Goal: Find specific page/section: Find specific page/section

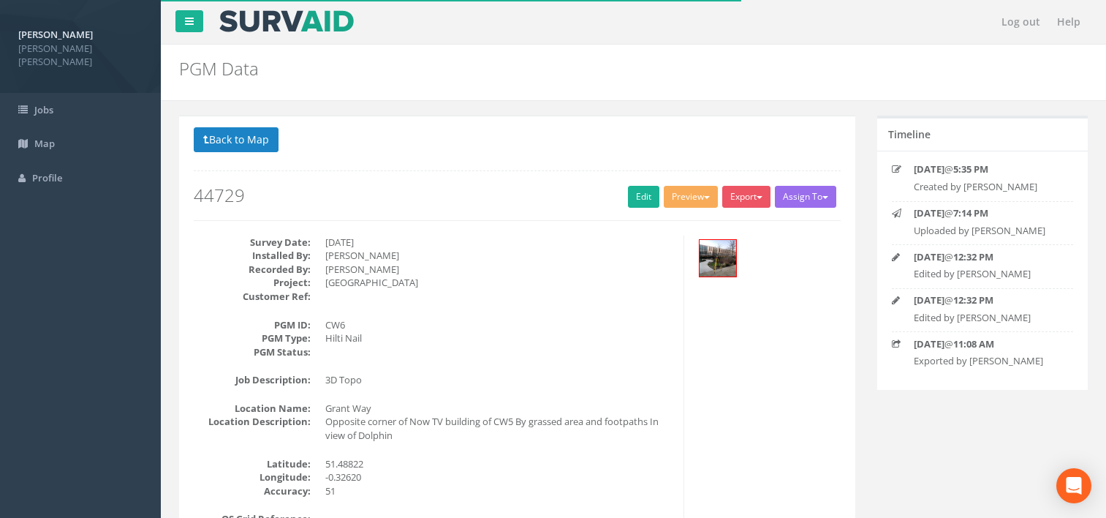
scroll to position [73, 0]
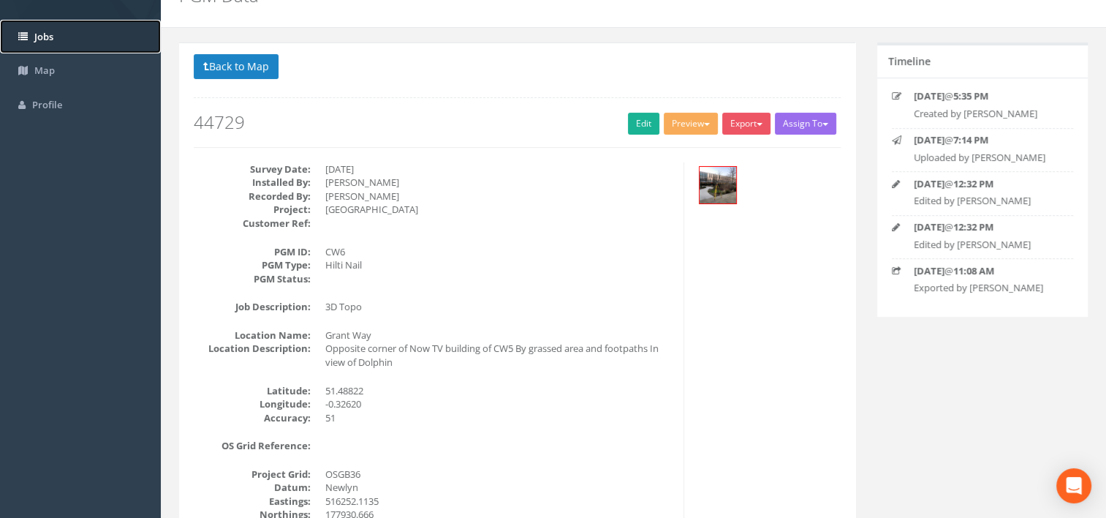
click at [32, 29] on link "Jobs" at bounding box center [80, 37] width 161 height 34
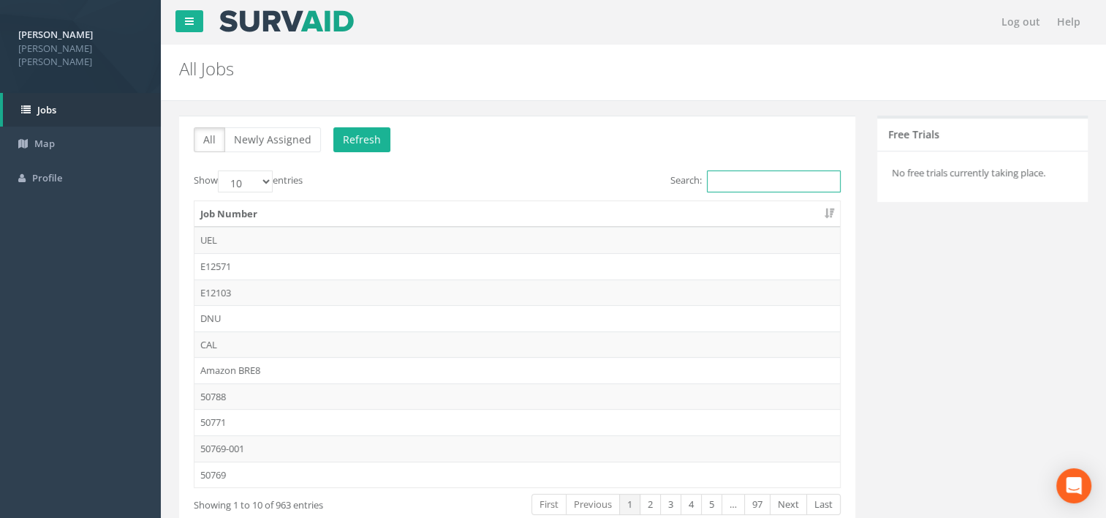
click at [733, 187] on input "Search:" at bounding box center [774, 181] width 134 height 22
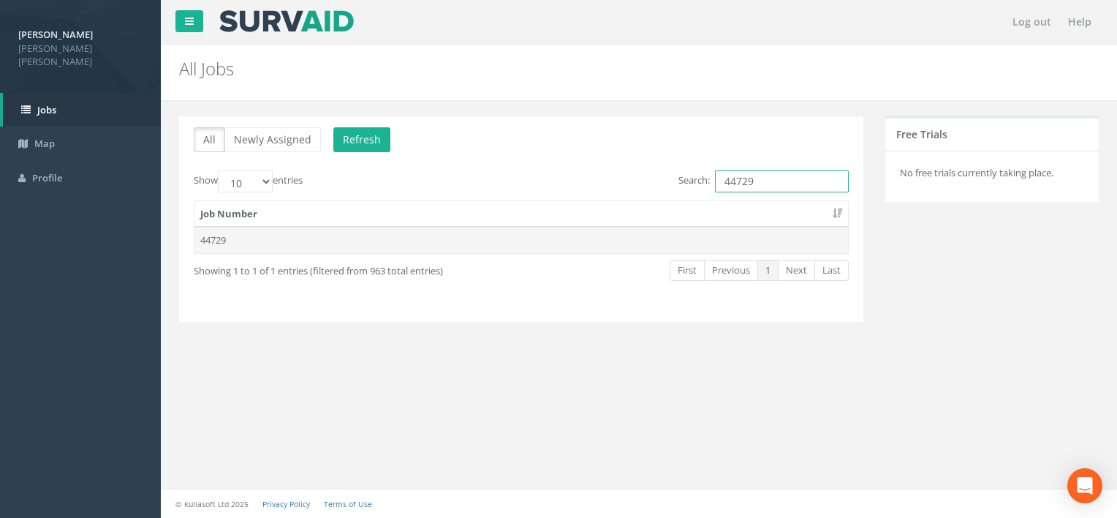
type input "44729"
click at [532, 240] on td "44729" at bounding box center [522, 240] width 654 height 26
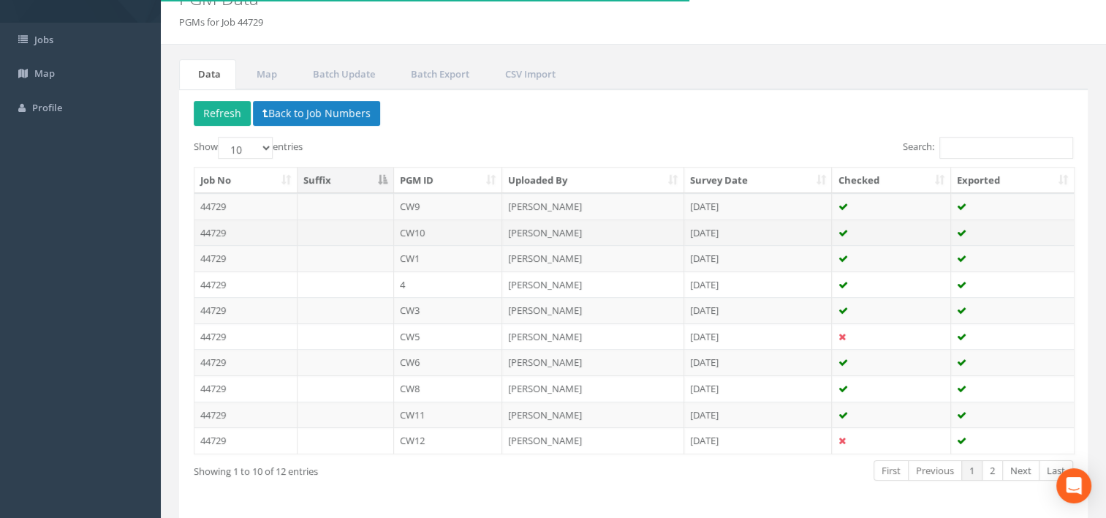
scroll to position [45, 0]
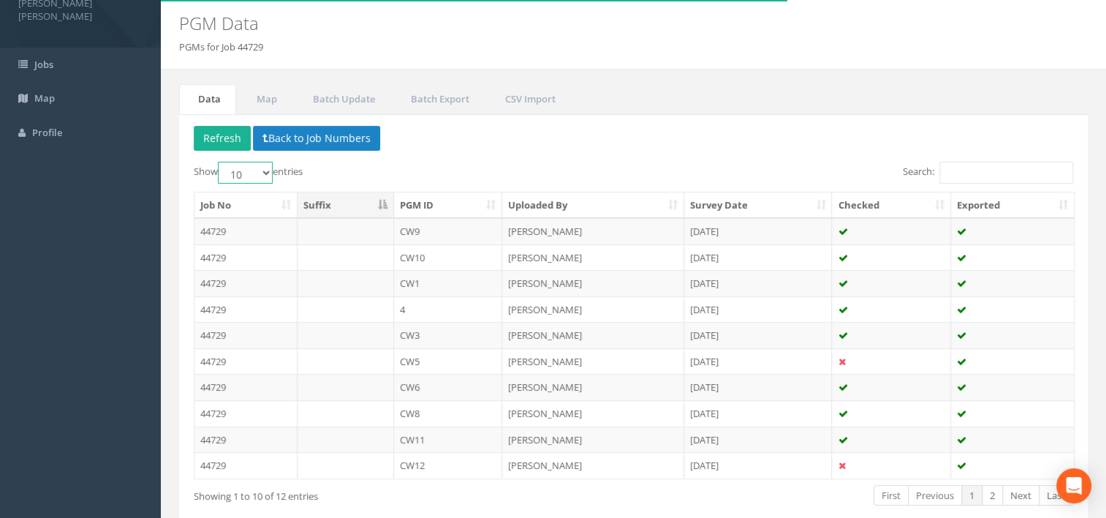
click at [259, 166] on select "10 25 50 100" at bounding box center [245, 173] width 55 height 22
select select "25"
click at [220, 162] on select "10 25 50 100" at bounding box center [245, 173] width 55 height 22
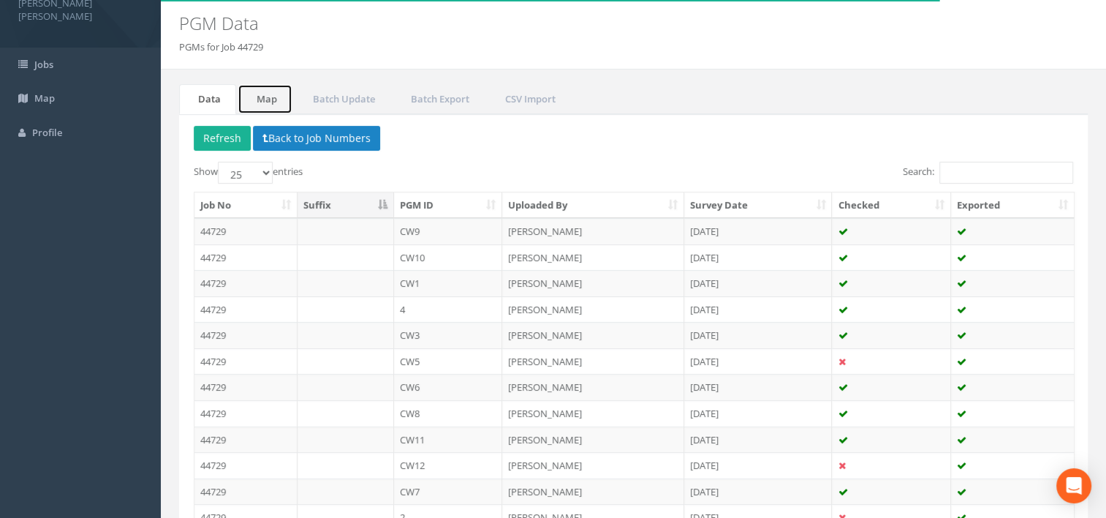
click at [265, 107] on link "Map" at bounding box center [265, 99] width 55 height 30
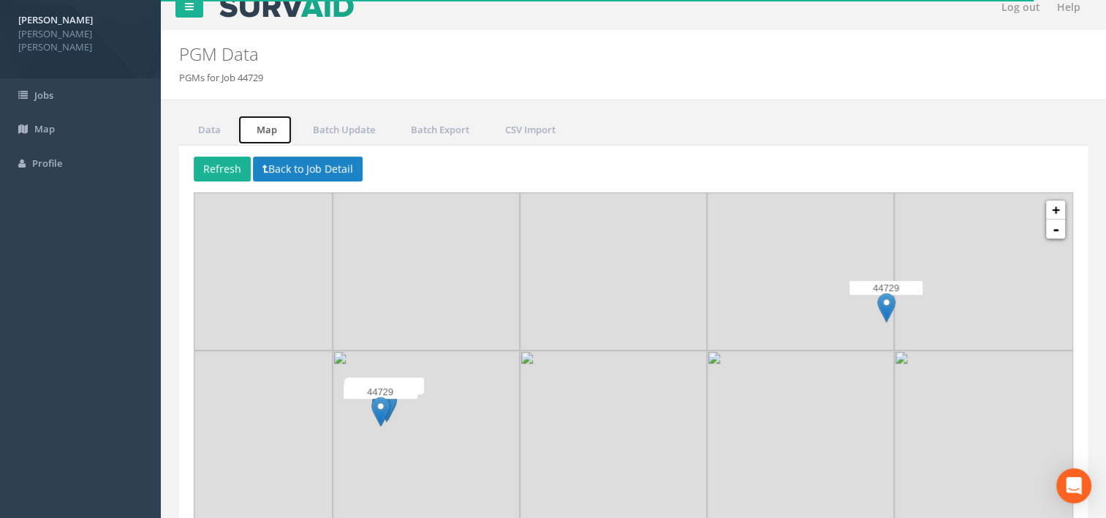
scroll to position [0, 0]
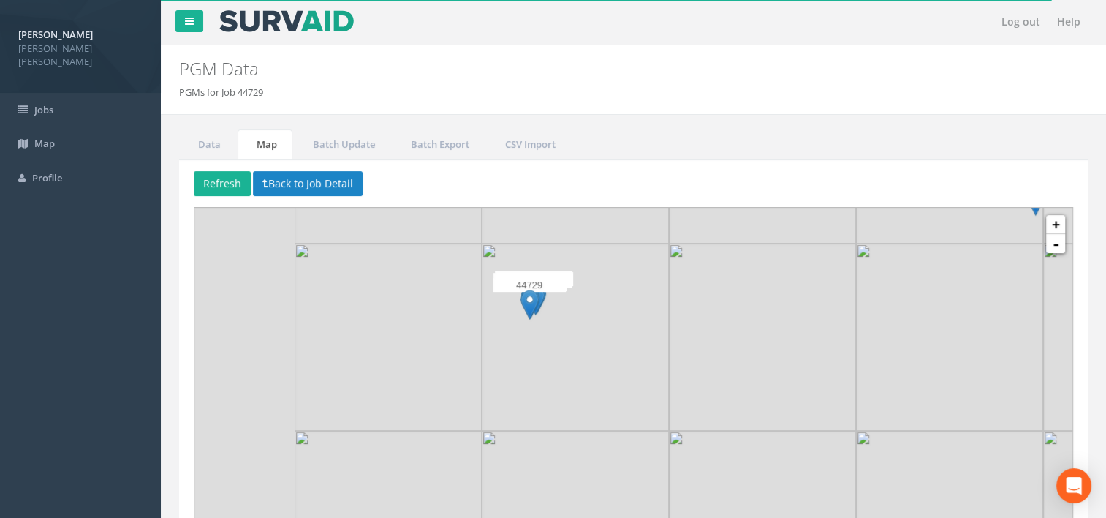
drag, startPoint x: 491, startPoint y: 404, endPoint x: 658, endPoint y: 270, distance: 214.2
click at [658, 270] on img at bounding box center [575, 336] width 187 height 187
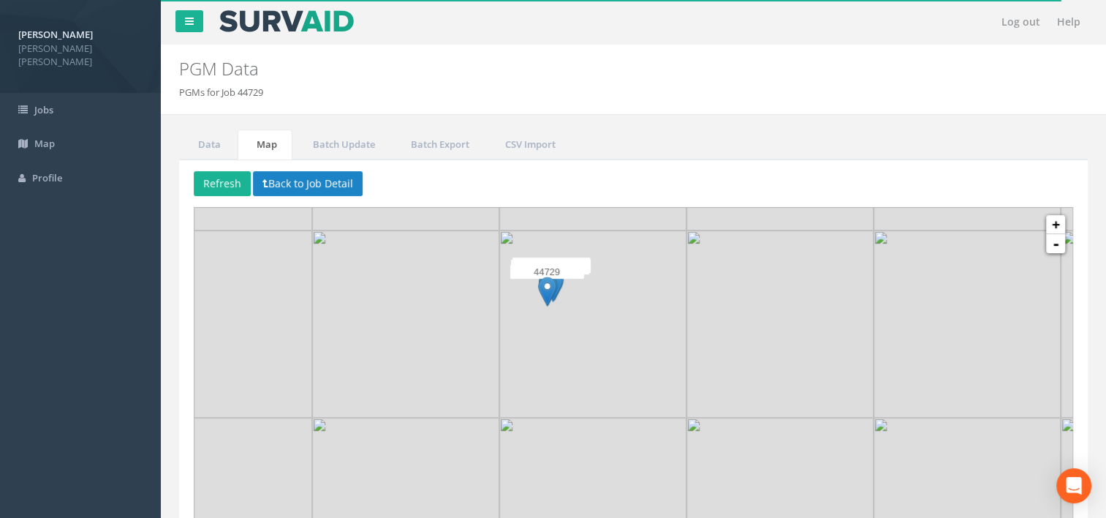
click at [585, 307] on img at bounding box center [592, 323] width 187 height 187
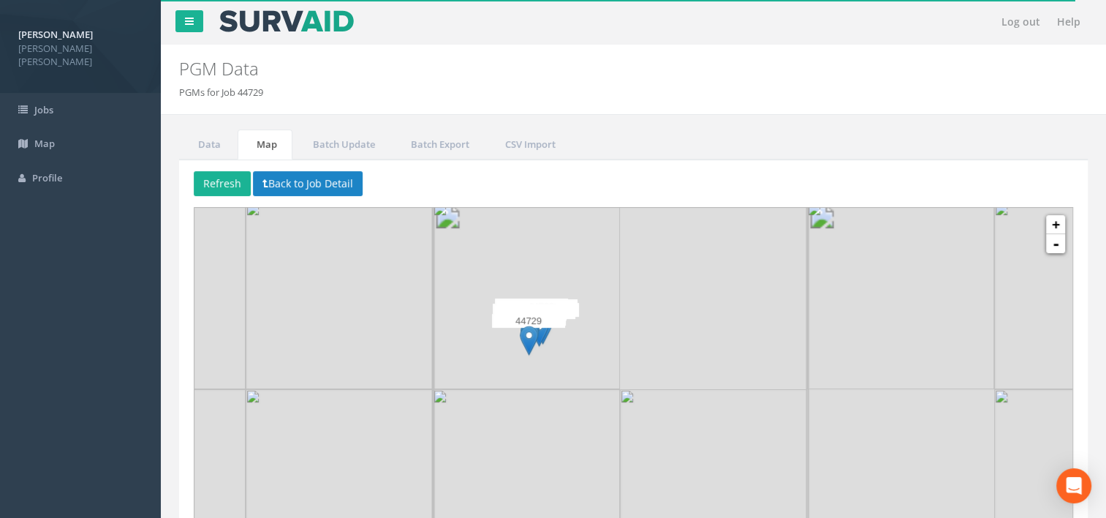
drag, startPoint x: 548, startPoint y: 324, endPoint x: 568, endPoint y: 374, distance: 54.2
click at [380, 123] on div at bounding box center [380, 123] width 0 height 0
click at [570, 353] on img at bounding box center [528, 298] width 187 height 187
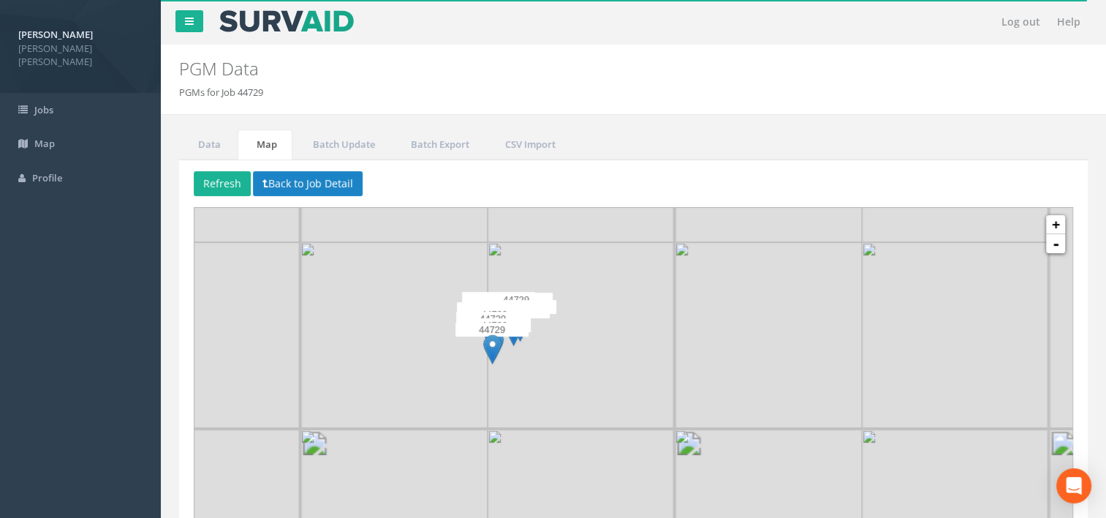
drag, startPoint x: 567, startPoint y: 350, endPoint x: 559, endPoint y: 344, distance: 9.8
click at [559, 344] on img at bounding box center [581, 335] width 187 height 187
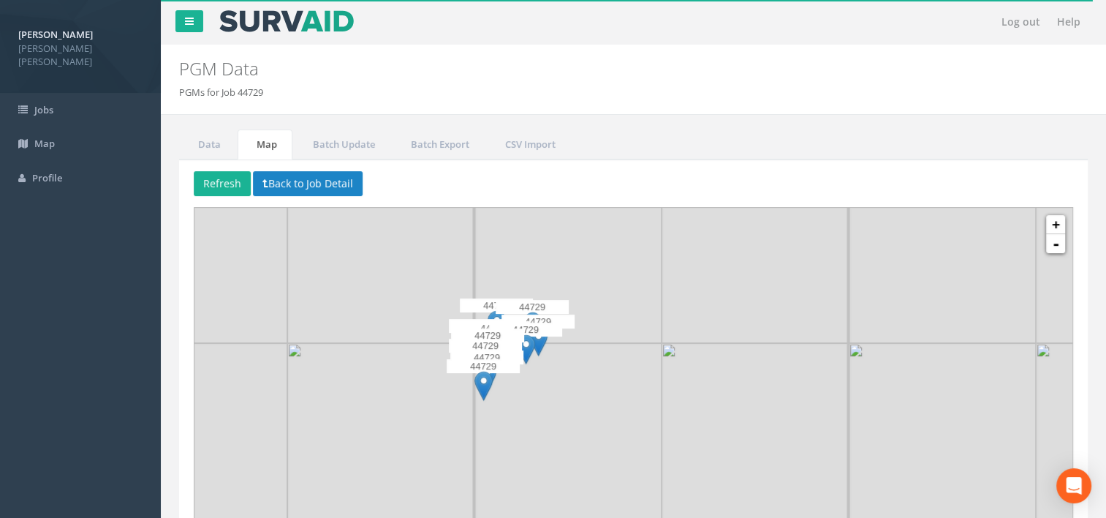
drag, startPoint x: 546, startPoint y: 349, endPoint x: 578, endPoint y: 374, distance: 40.5
click at [578, 374] on img at bounding box center [568, 436] width 187 height 187
click at [578, 374] on img at bounding box center [569, 436] width 187 height 187
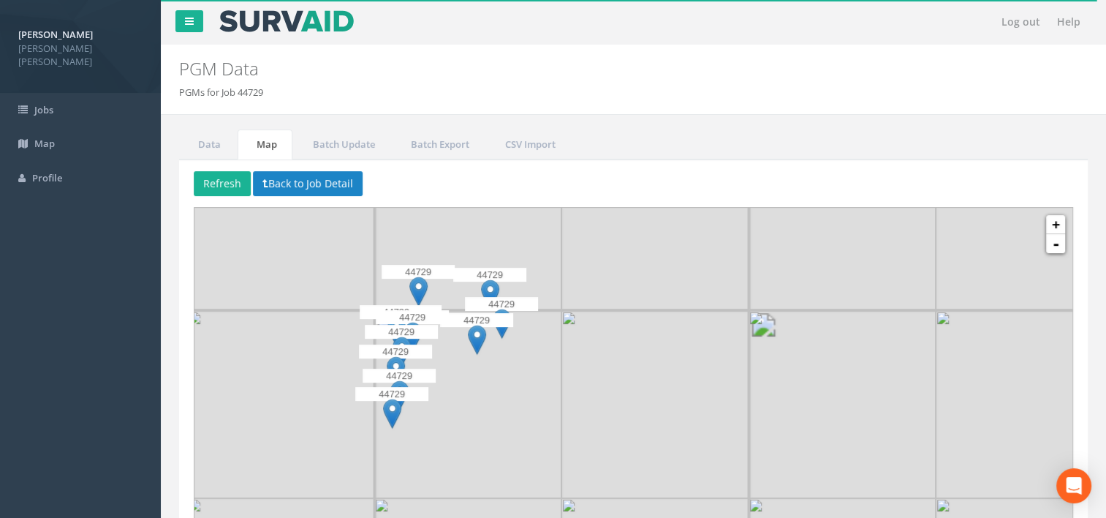
click at [556, 336] on img at bounding box center [467, 404] width 187 height 187
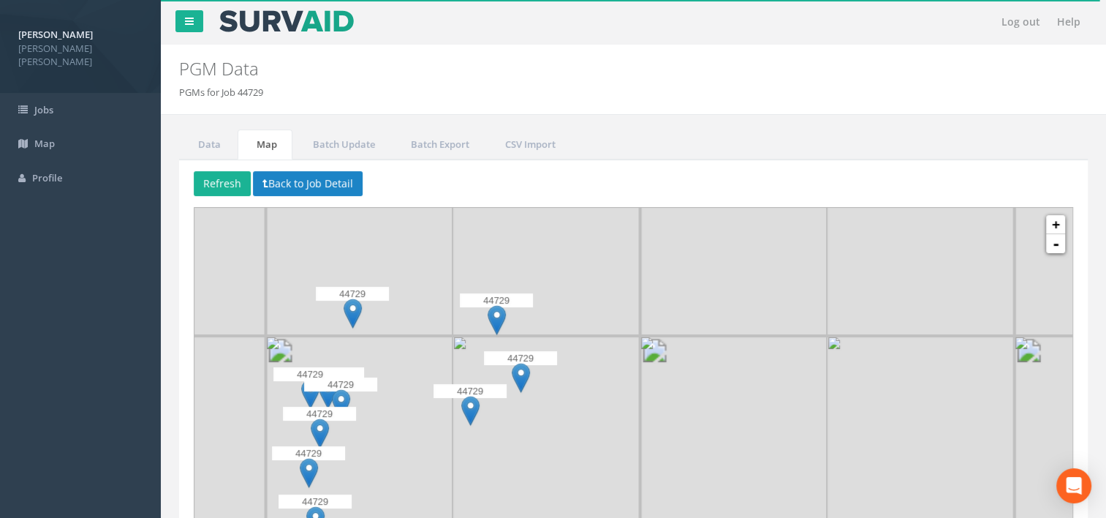
drag, startPoint x: 581, startPoint y: 357, endPoint x: 664, endPoint y: 410, distance: 98.4
click at [640, 410] on img at bounding box center [546, 429] width 187 height 187
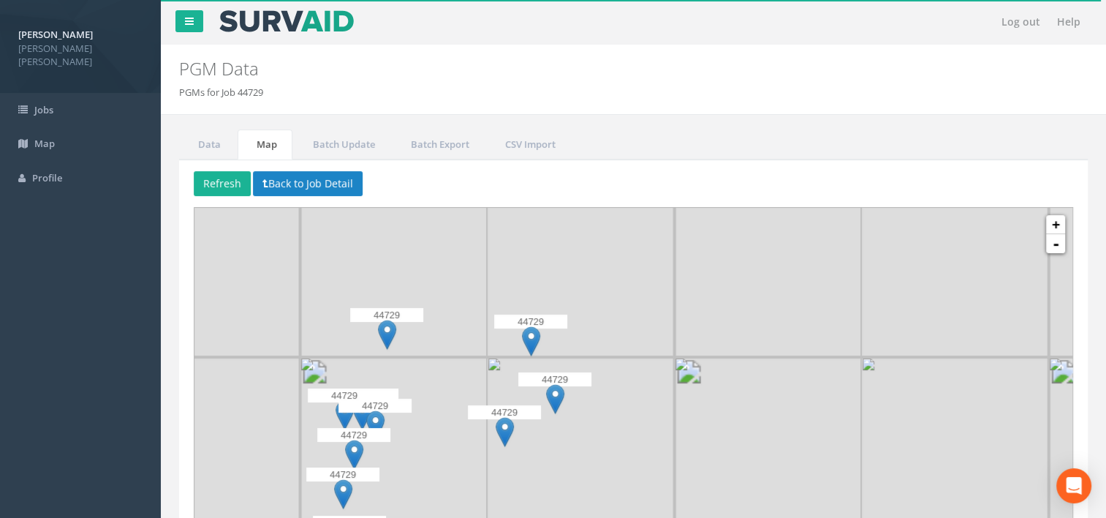
click at [652, 355] on img at bounding box center [580, 263] width 187 height 187
click at [652, 354] on img at bounding box center [580, 263] width 187 height 187
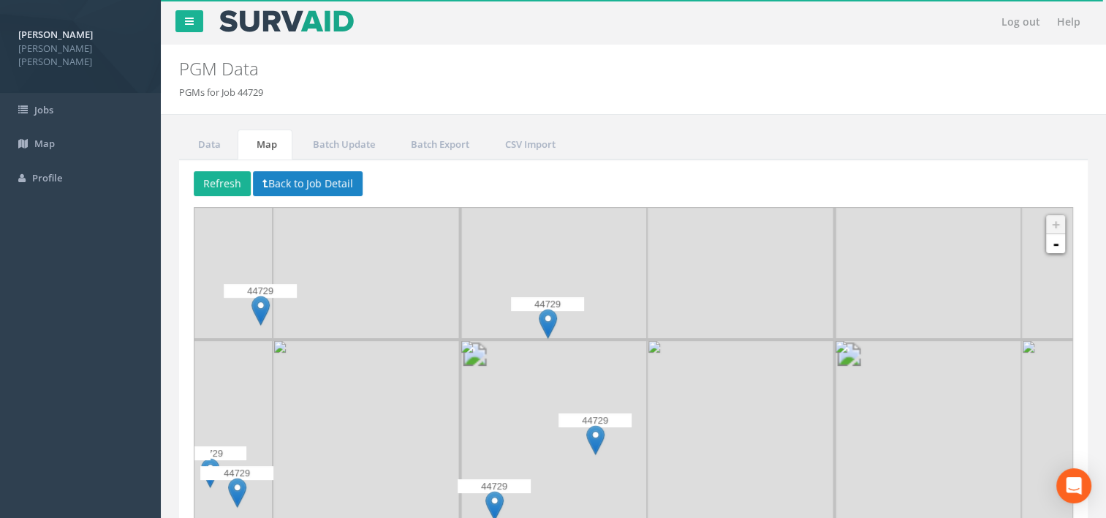
drag, startPoint x: 656, startPoint y: 398, endPoint x: 795, endPoint y: 379, distance: 140.2
click at [795, 379] on img at bounding box center [740, 432] width 187 height 187
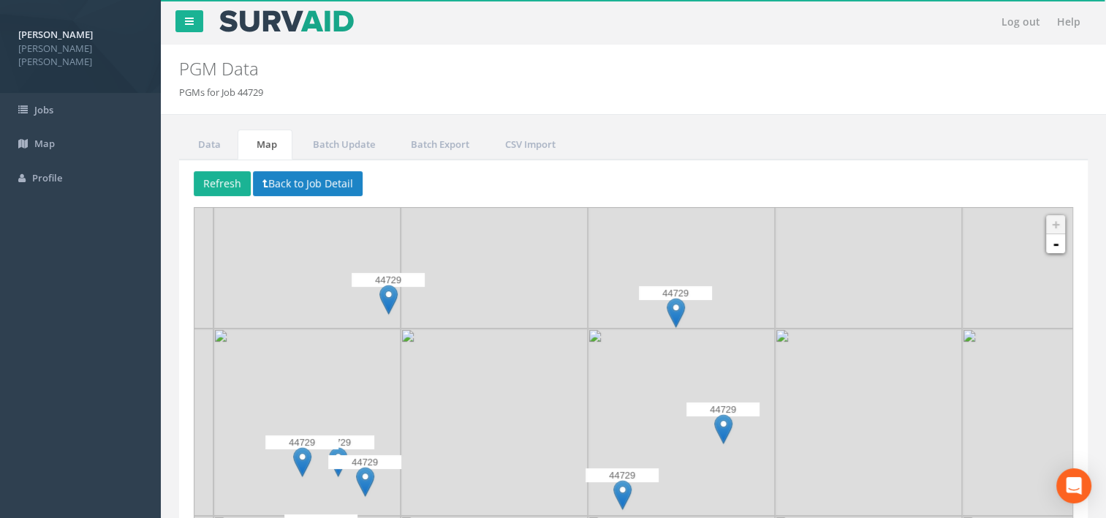
drag, startPoint x: 752, startPoint y: 348, endPoint x: 881, endPoint y: 337, distance: 129.2
click at [881, 337] on img at bounding box center [868, 421] width 187 height 187
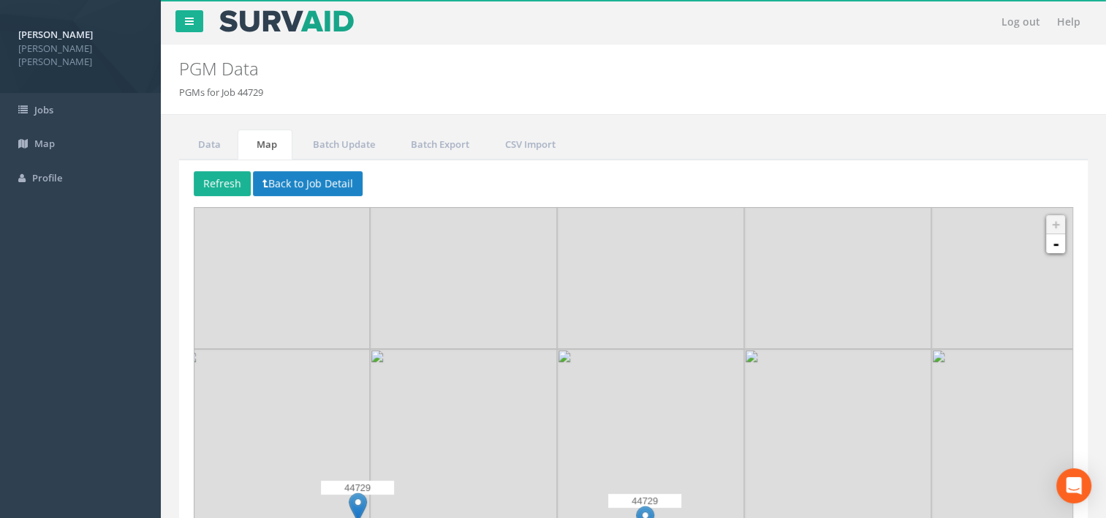
drag, startPoint x: 797, startPoint y: 316, endPoint x: 766, endPoint y: 526, distance: 212.8
click at [766, 517] on html "[PERSON_NAME] [PERSON_NAME] [PERSON_NAME] Logout S Jobs Map Profile Log out Hel…" at bounding box center [553, 259] width 1106 height 518
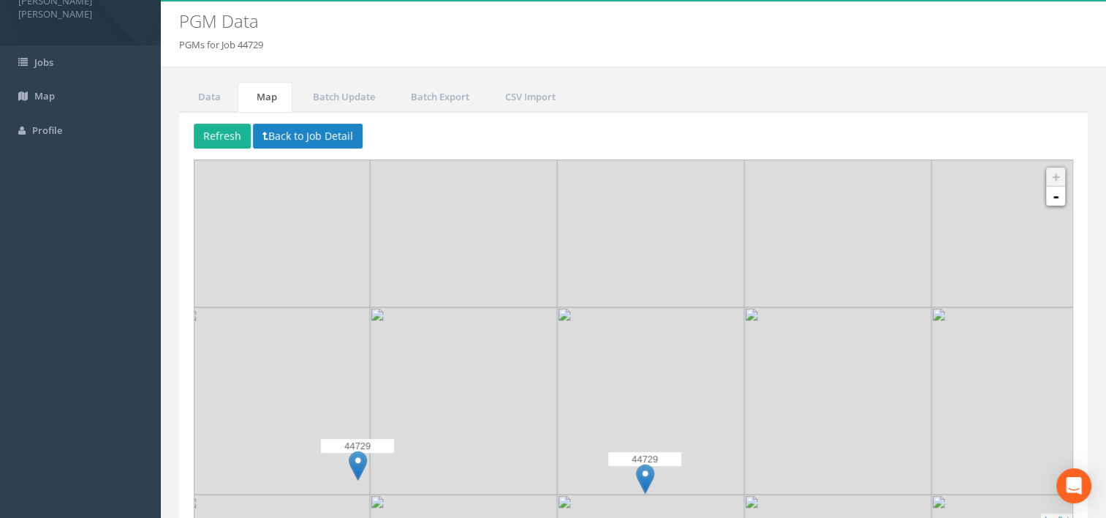
scroll to position [73, 0]
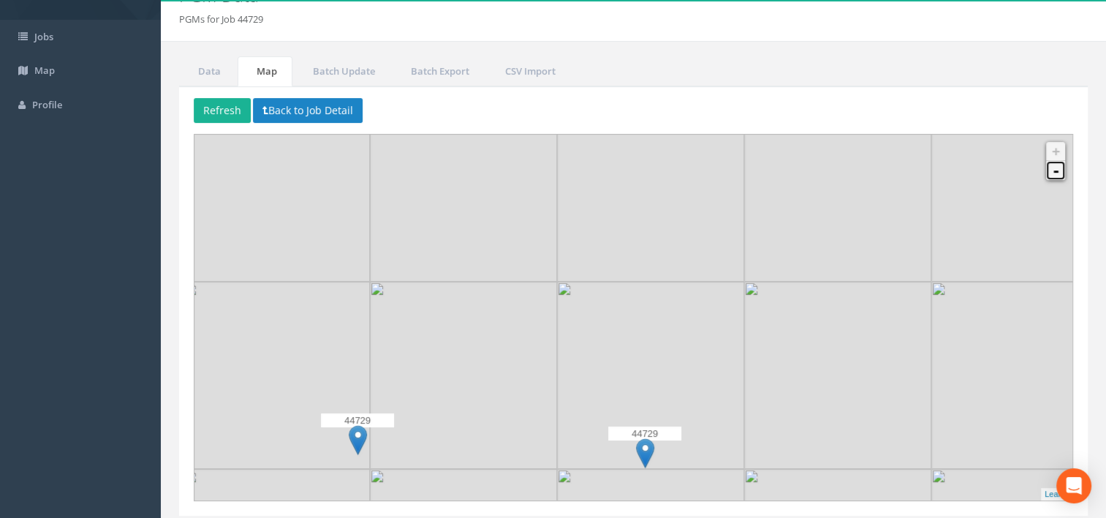
click at [1058, 171] on link "-" at bounding box center [1055, 170] width 19 height 19
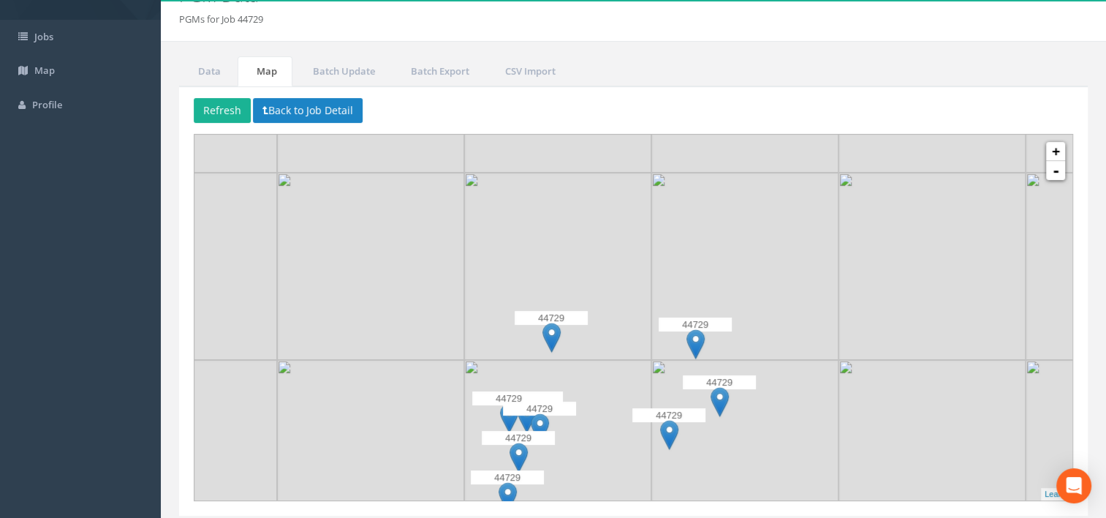
drag, startPoint x: 811, startPoint y: 302, endPoint x: 866, endPoint y: 269, distance: 64.0
click at [866, 269] on img at bounding box center [932, 266] width 187 height 187
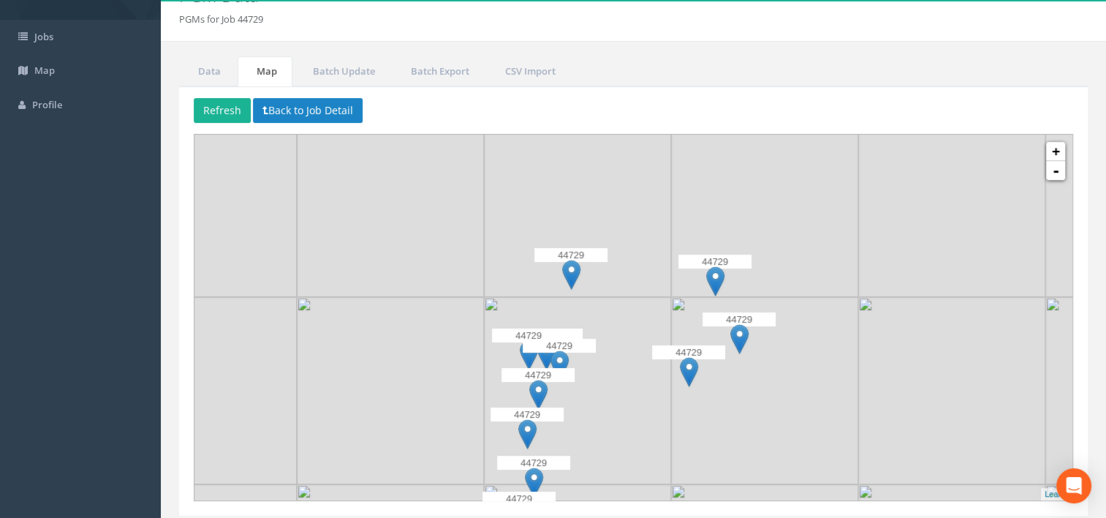
drag, startPoint x: 839, startPoint y: 336, endPoint x: 857, endPoint y: 273, distance: 64.8
click at [857, 273] on img at bounding box center [764, 203] width 187 height 187
click at [740, 339] on img at bounding box center [739, 339] width 18 height 30
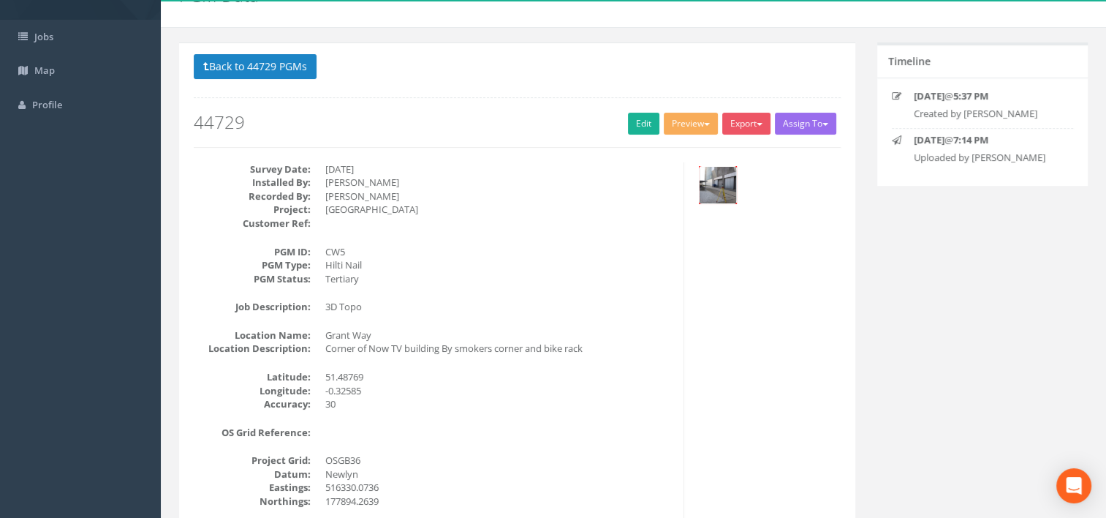
click at [725, 178] on img at bounding box center [718, 185] width 37 height 37
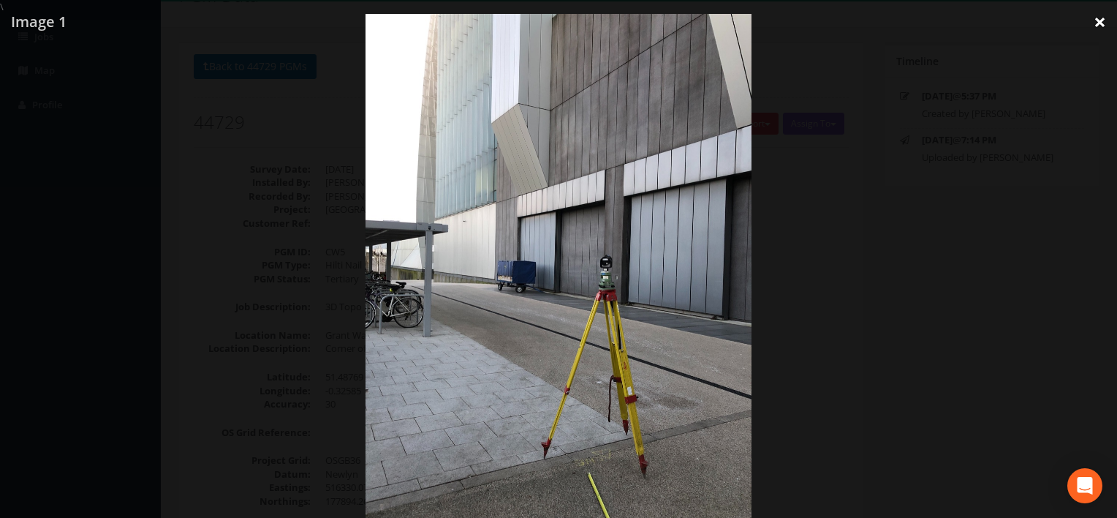
click at [1095, 26] on link "×" at bounding box center [1100, 22] width 34 height 44
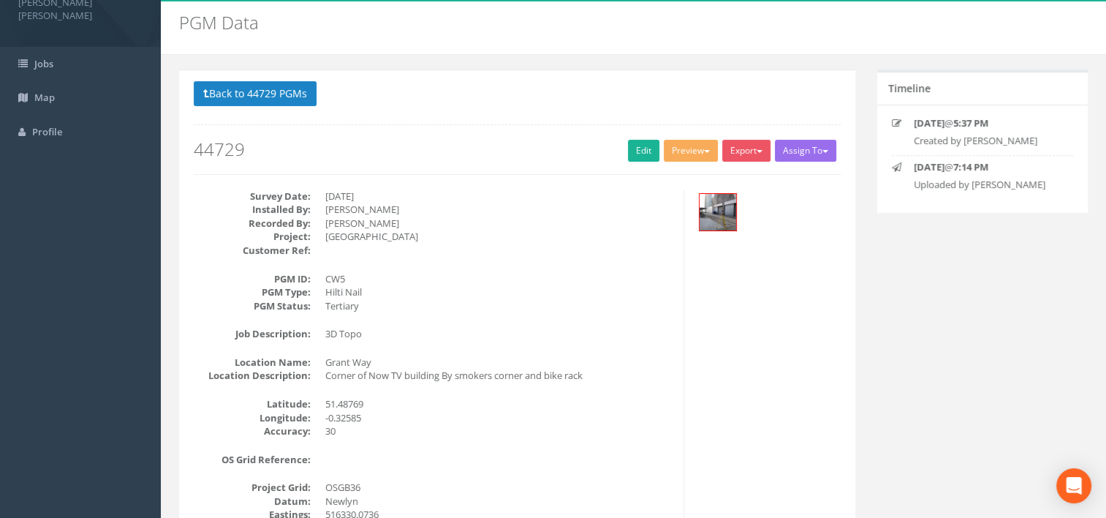
scroll to position [41, 0]
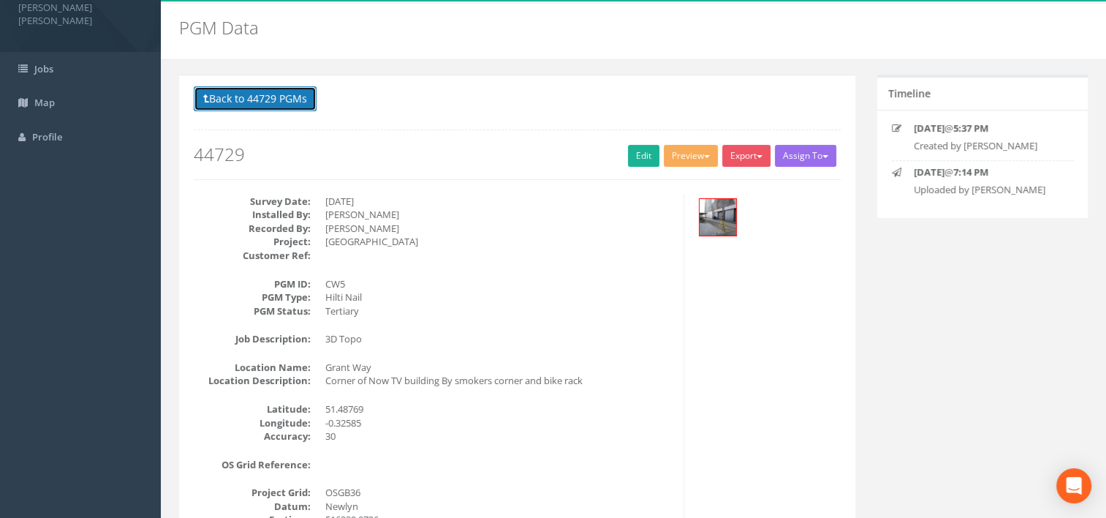
click at [249, 103] on button "Back to 44729 PGMs" at bounding box center [255, 98] width 123 height 25
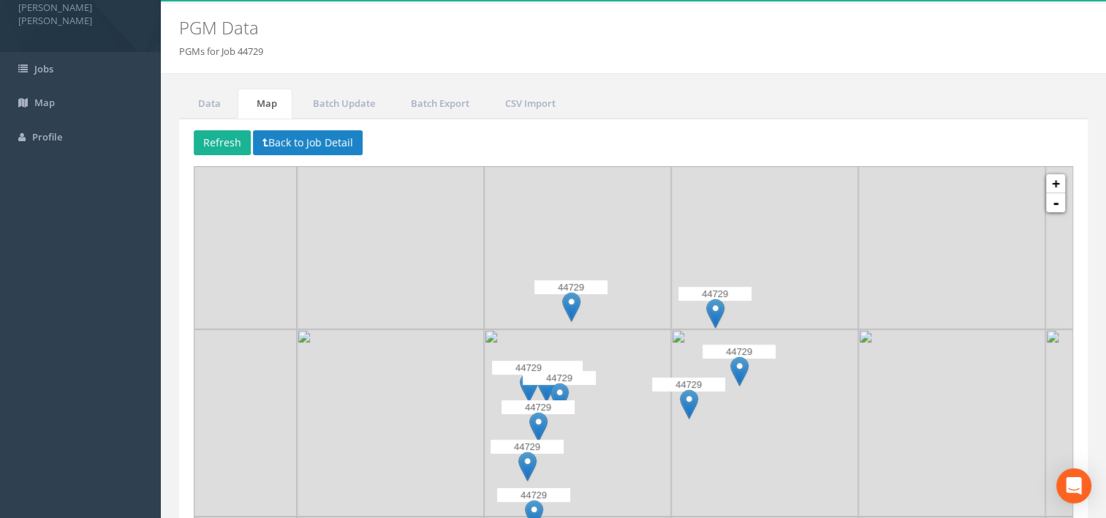
click at [706, 316] on img at bounding box center [715, 313] width 18 height 30
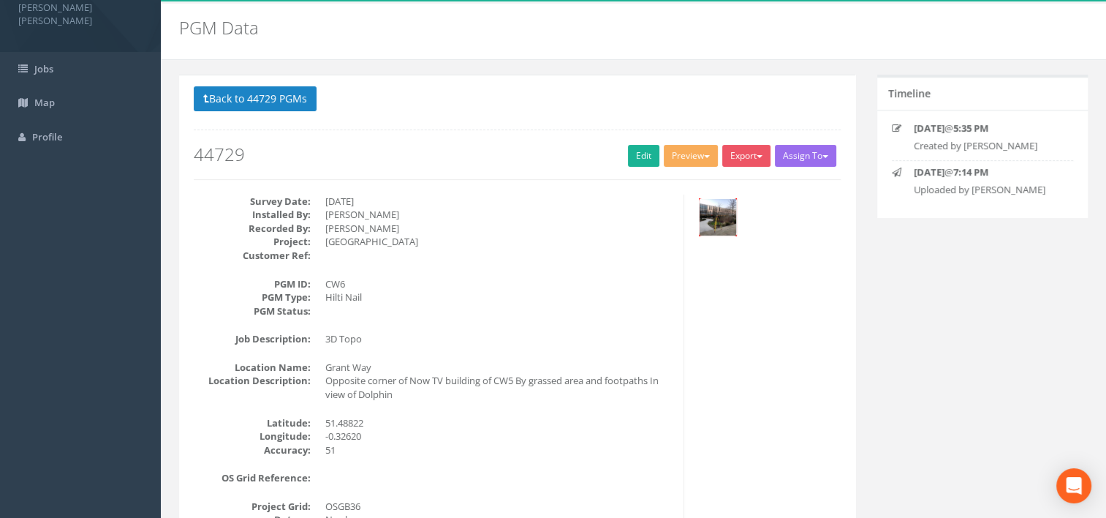
click at [734, 205] on img at bounding box center [718, 217] width 37 height 37
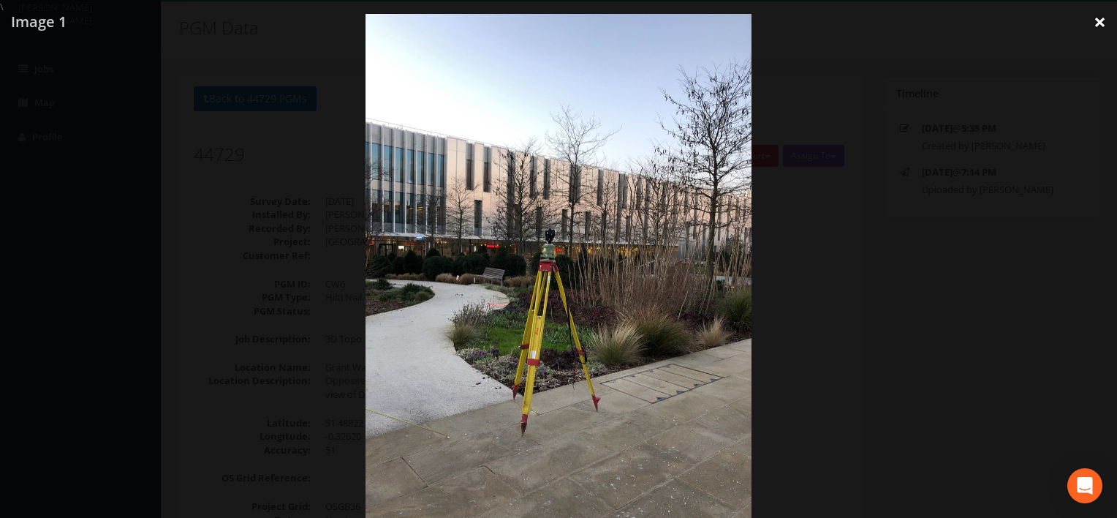
click at [1098, 20] on link "×" at bounding box center [1100, 22] width 34 height 44
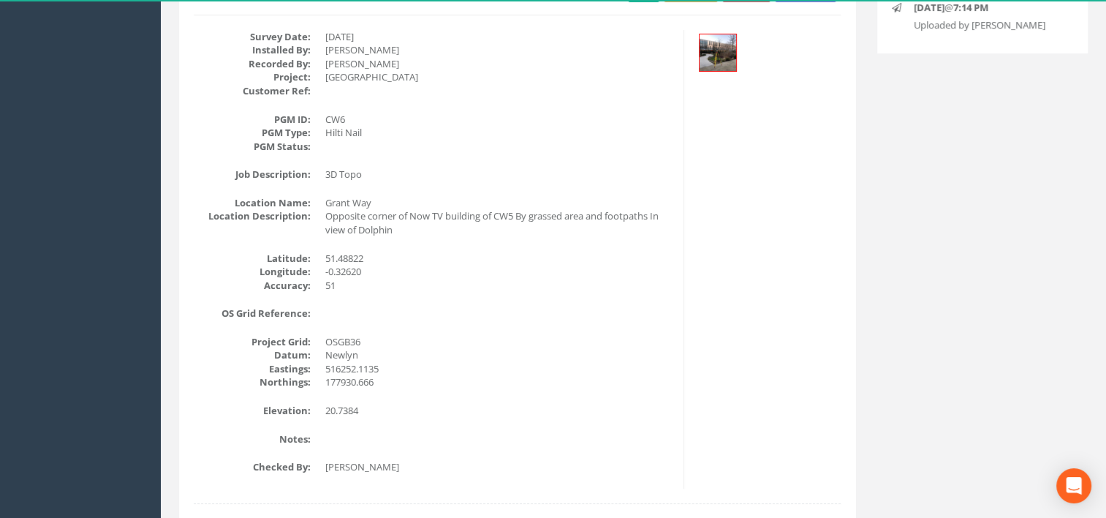
scroll to position [0, 0]
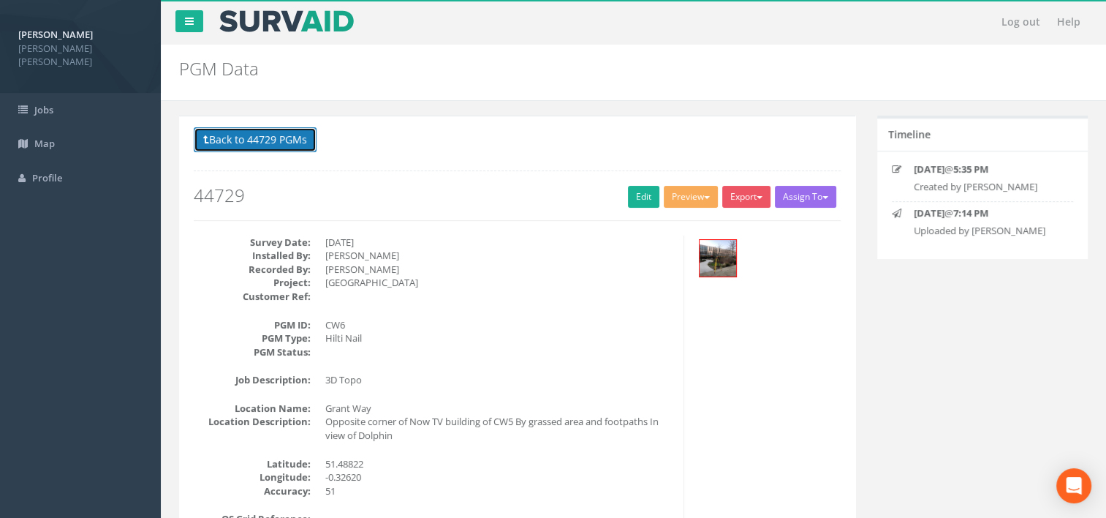
click at [266, 143] on button "Back to 44729 PGMs" at bounding box center [255, 139] width 123 height 25
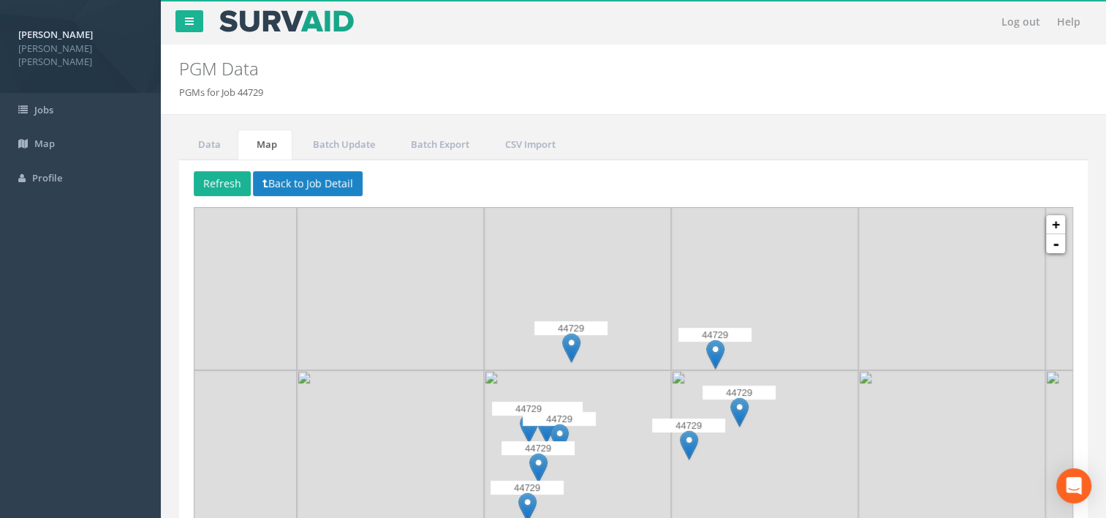
click at [571, 344] on img at bounding box center [571, 348] width 18 height 30
click at [575, 344] on img at bounding box center [571, 348] width 18 height 30
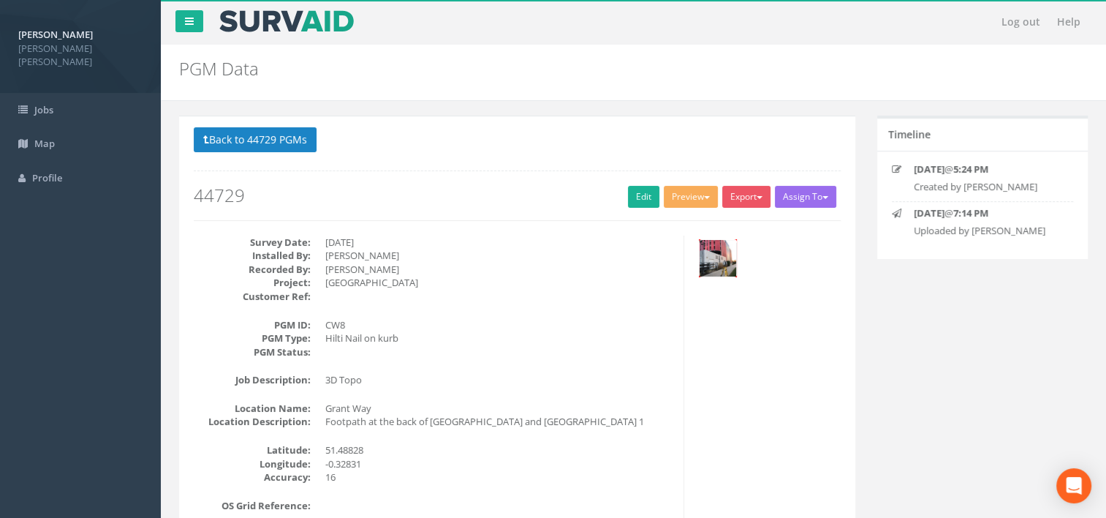
click at [724, 261] on img at bounding box center [718, 258] width 37 height 37
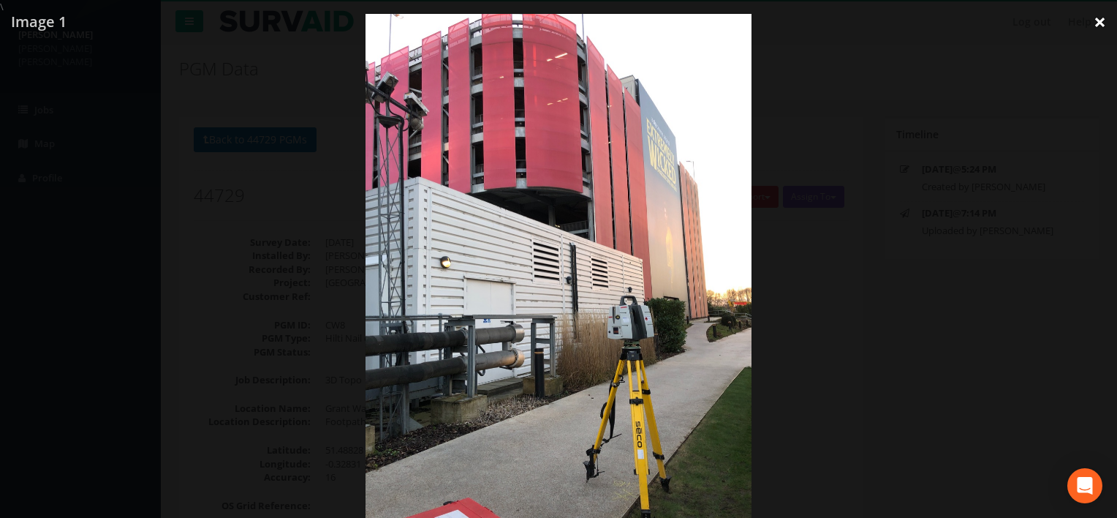
click at [1100, 21] on link "×" at bounding box center [1100, 22] width 34 height 44
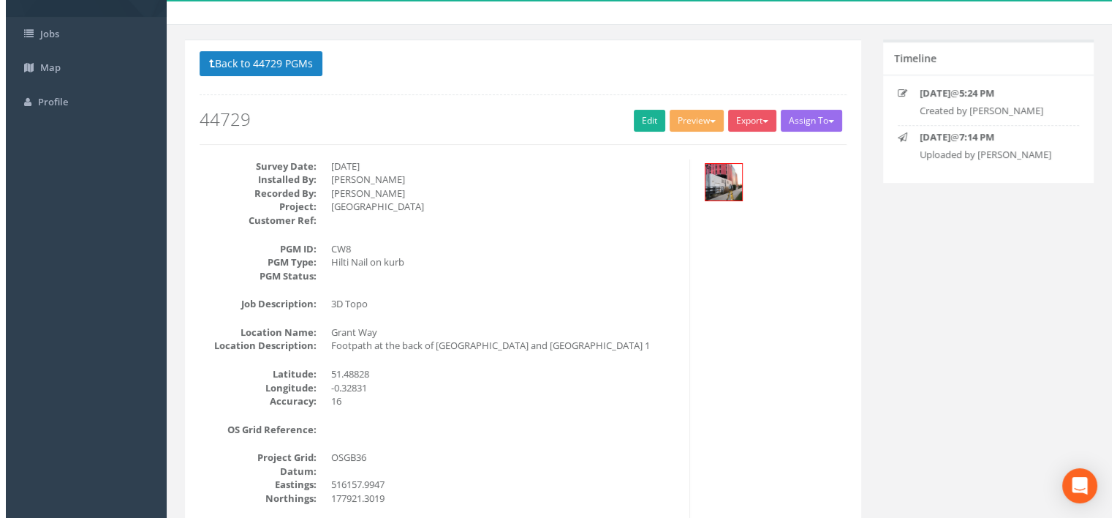
scroll to position [41, 0]
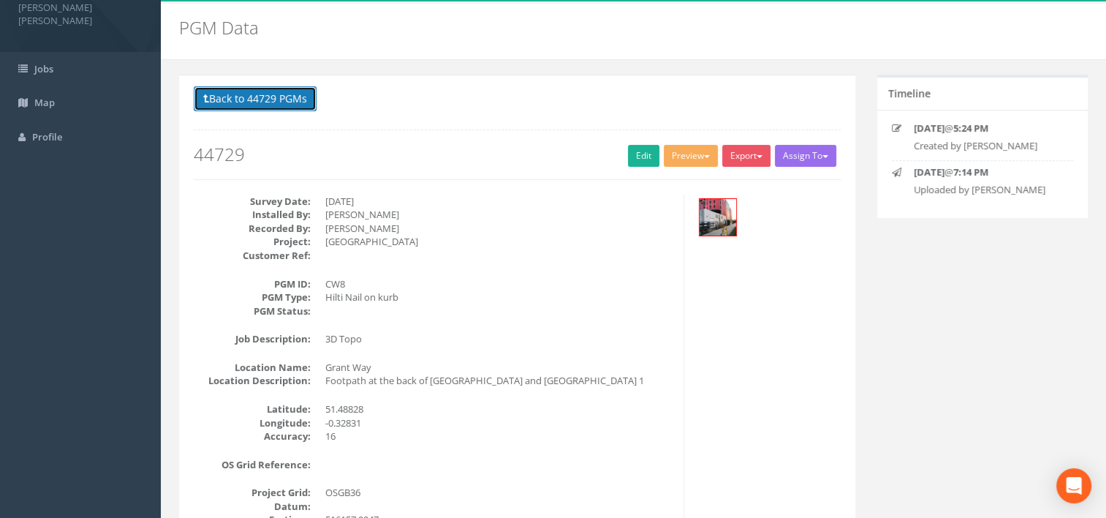
click at [252, 98] on button "Back to 44729 PGMs" at bounding box center [255, 98] width 123 height 25
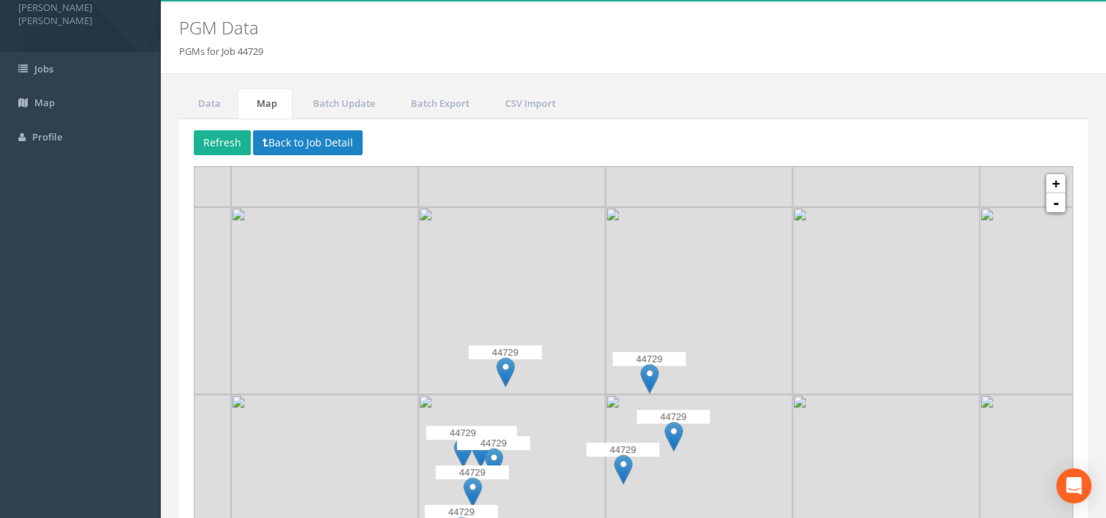
drag, startPoint x: 661, startPoint y: 338, endPoint x: 592, endPoint y: 406, distance: 97.2
click at [592, 406] on img at bounding box center [511, 487] width 187 height 187
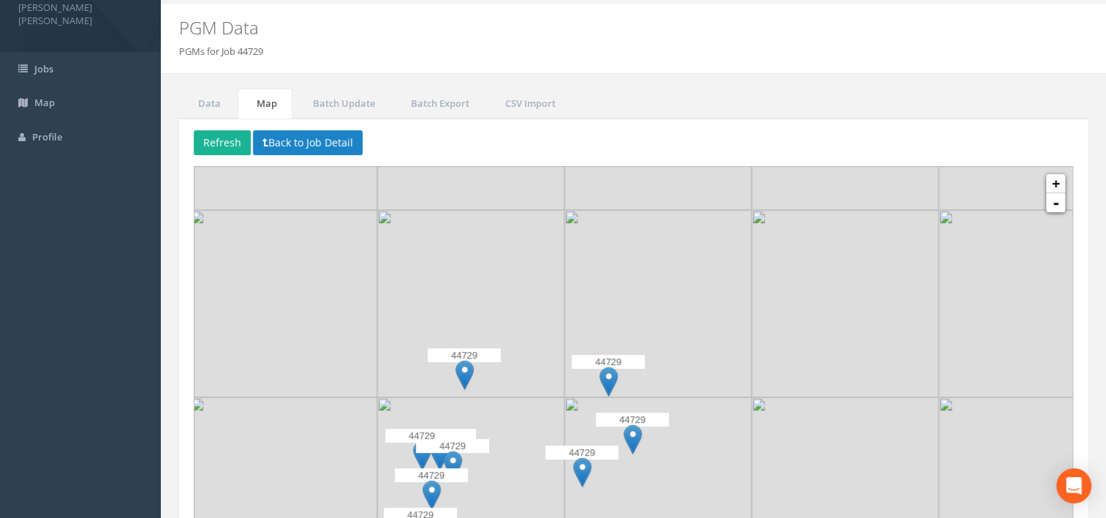
drag, startPoint x: 606, startPoint y: 270, endPoint x: 567, endPoint y: 270, distance: 38.8
click at [567, 270] on img at bounding box center [658, 303] width 187 height 187
click at [584, 465] on img at bounding box center [582, 472] width 18 height 30
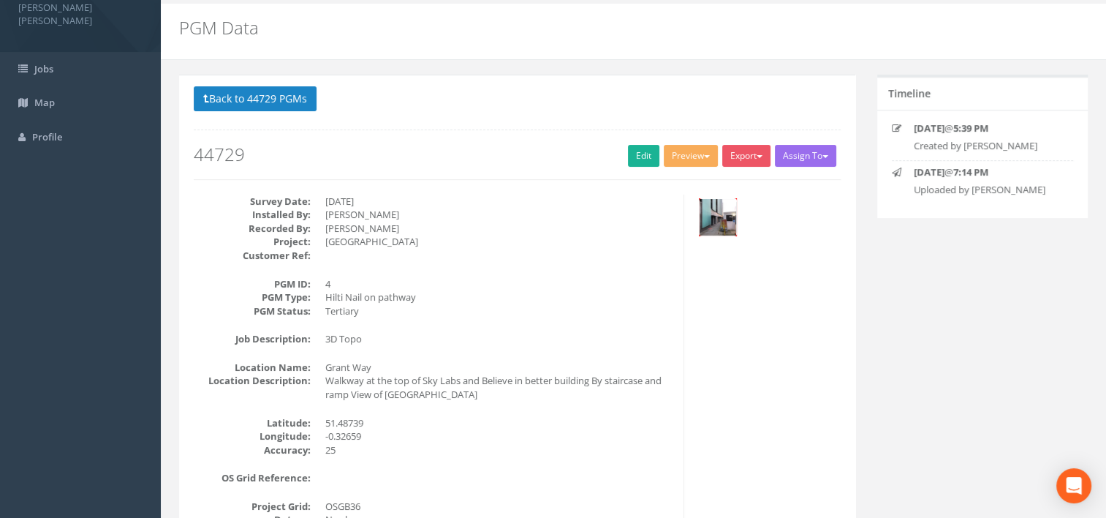
click at [736, 216] on img at bounding box center [718, 217] width 37 height 37
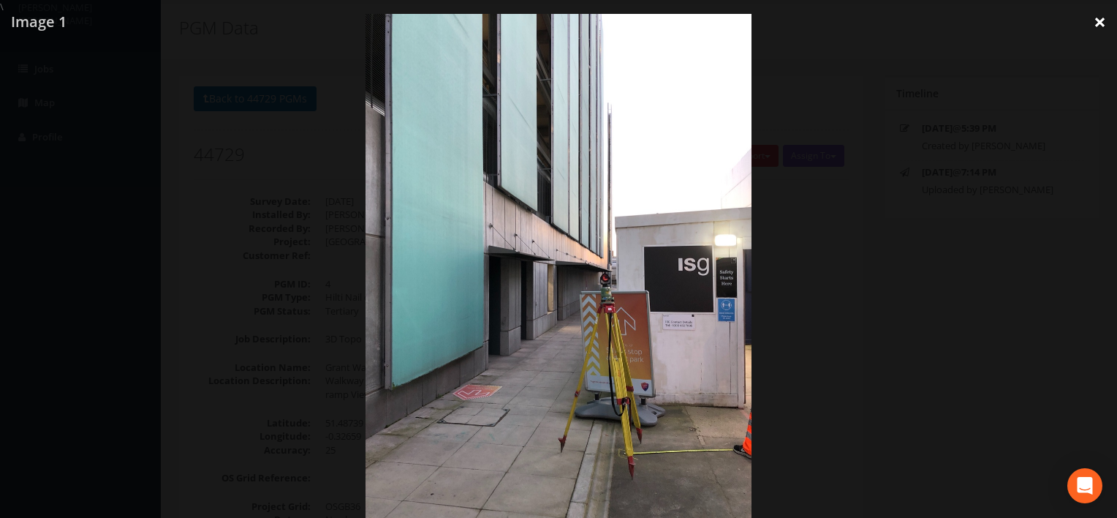
click at [1094, 18] on link "×" at bounding box center [1100, 22] width 34 height 44
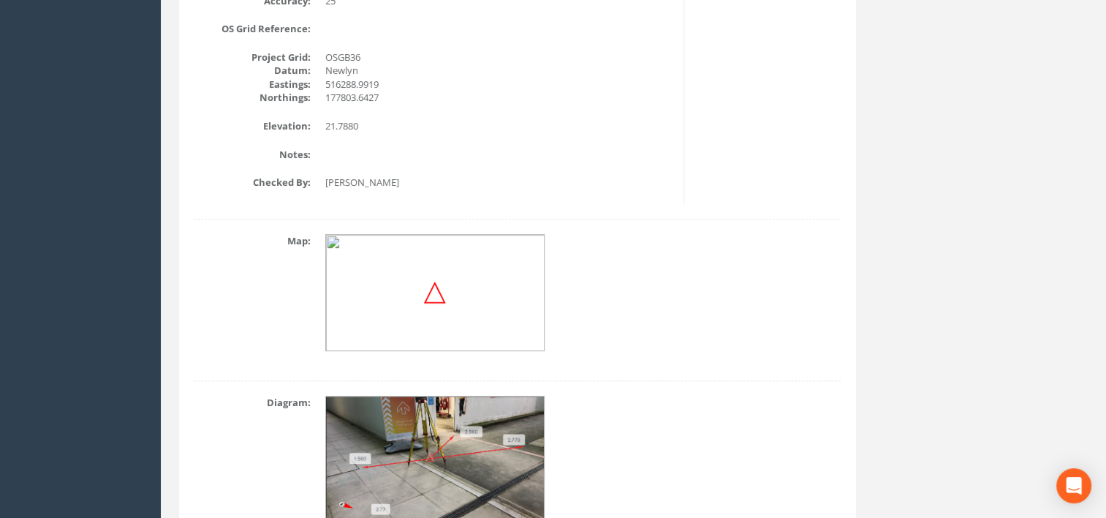
scroll to position [567, 0]
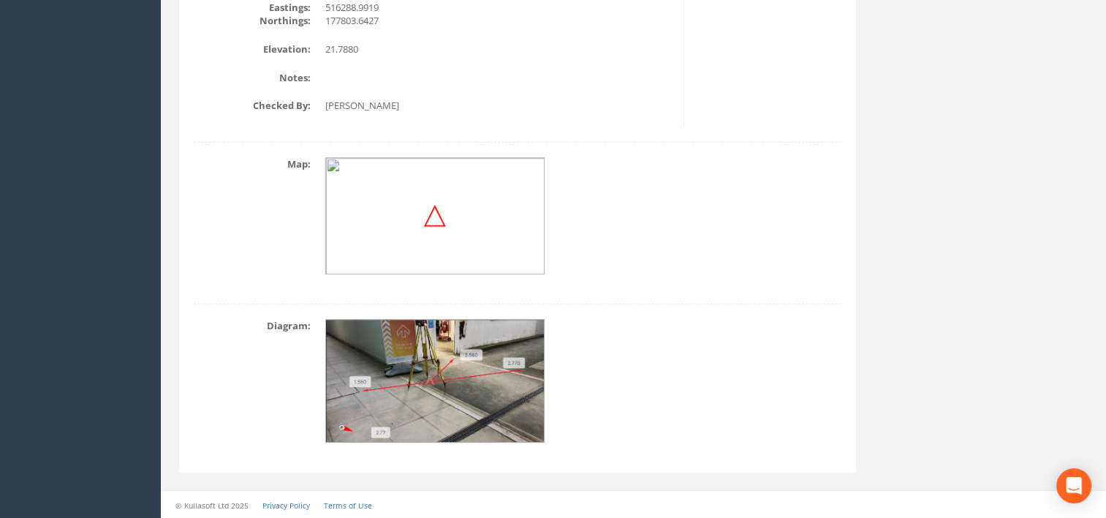
click at [496, 372] on img at bounding box center [435, 382] width 219 height 124
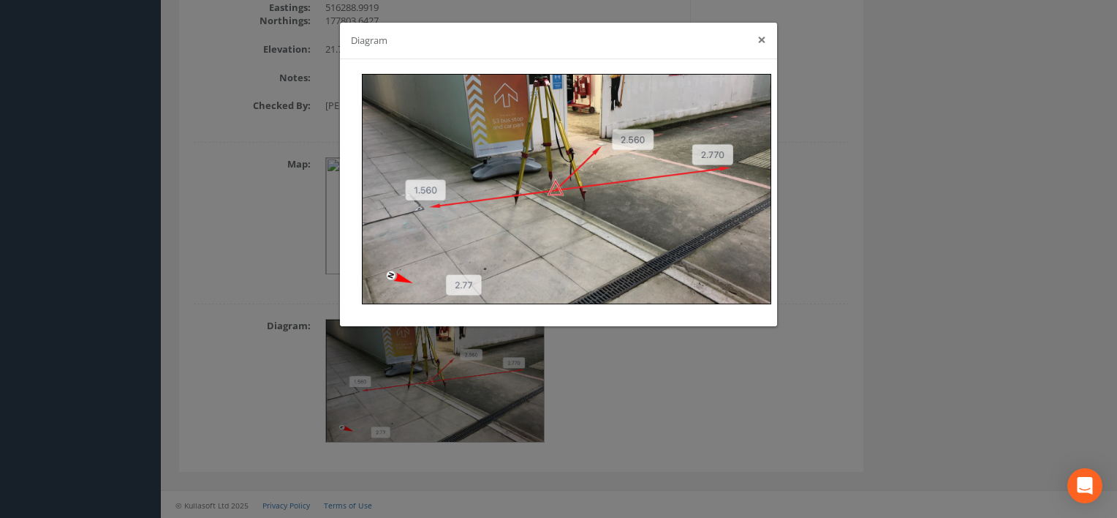
click at [761, 42] on button "×" at bounding box center [762, 39] width 9 height 15
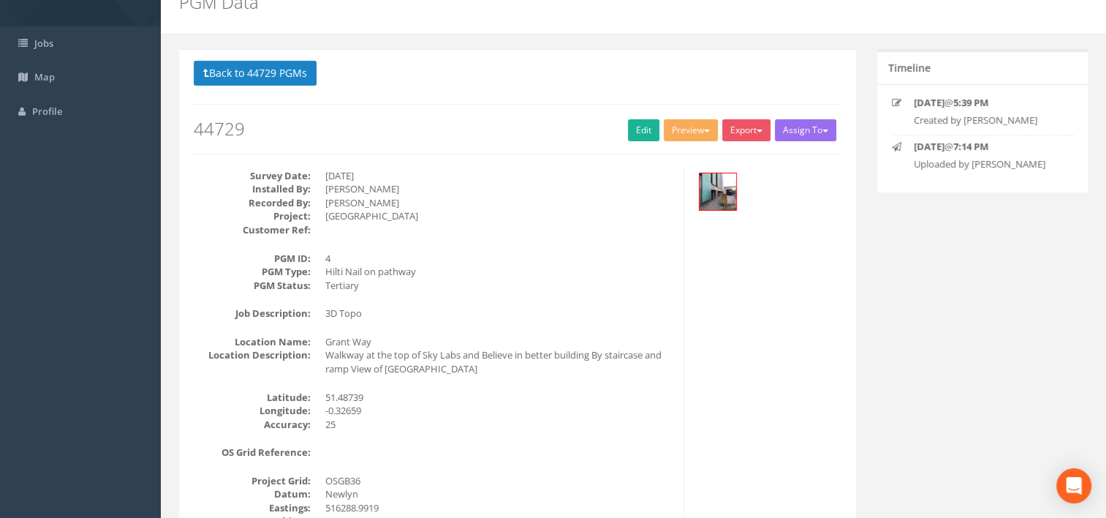
scroll to position [0, 0]
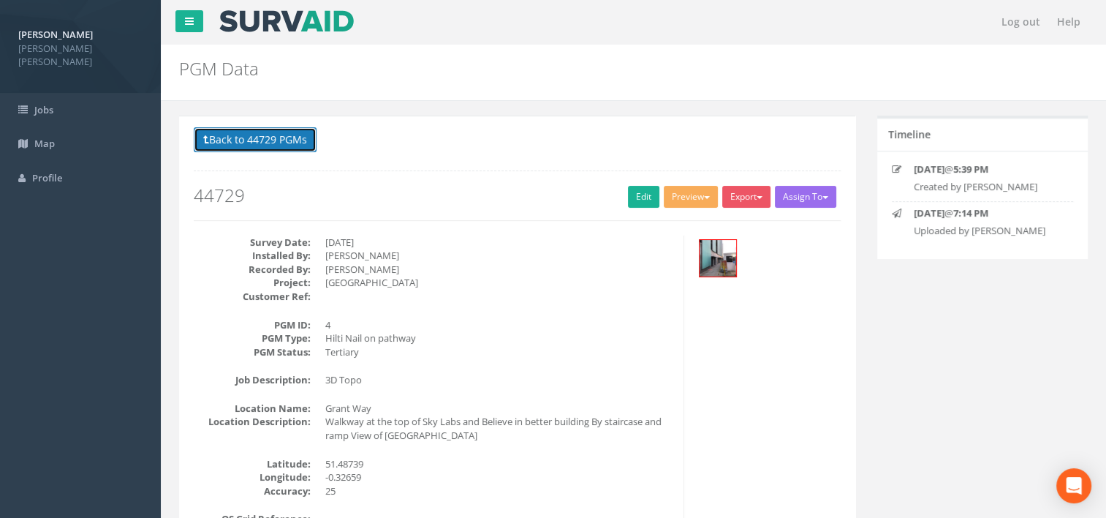
click at [290, 137] on button "Back to 44729 PGMs" at bounding box center [255, 139] width 123 height 25
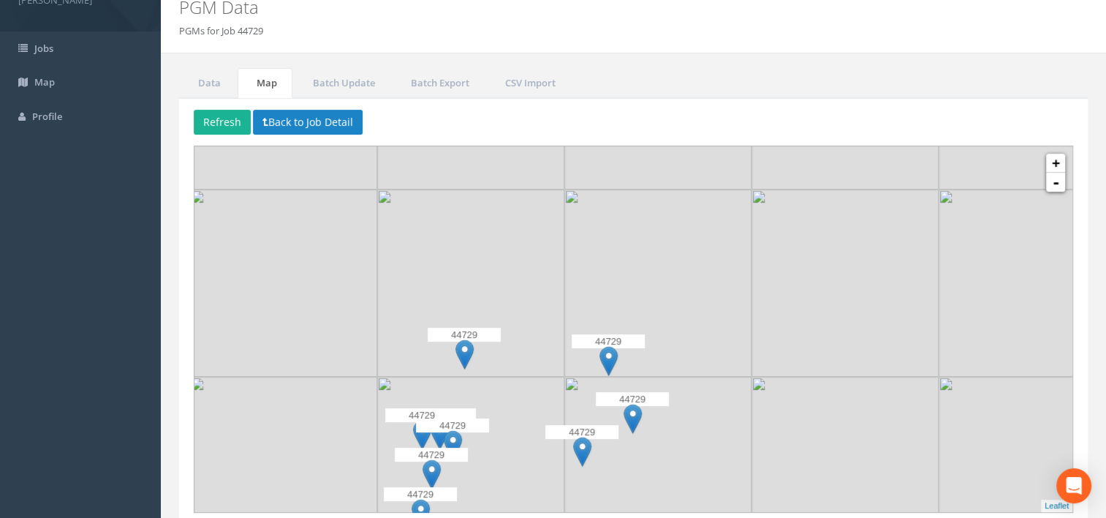
scroll to position [116, 0]
